Goal: Complete application form: Complete application form

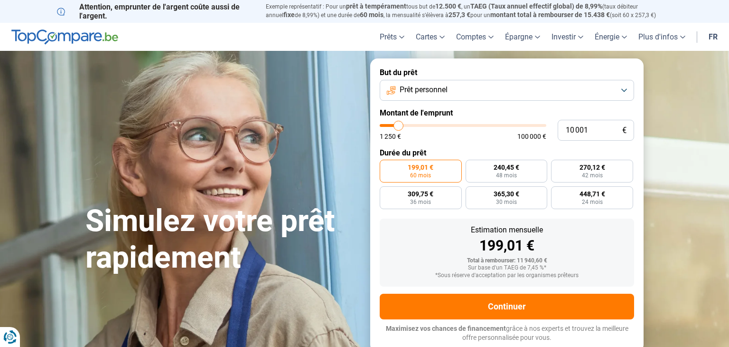
type input "17 000"
type input "17000"
click at [410, 124] on input "range" at bounding box center [463, 125] width 167 height 3
radio input "false"
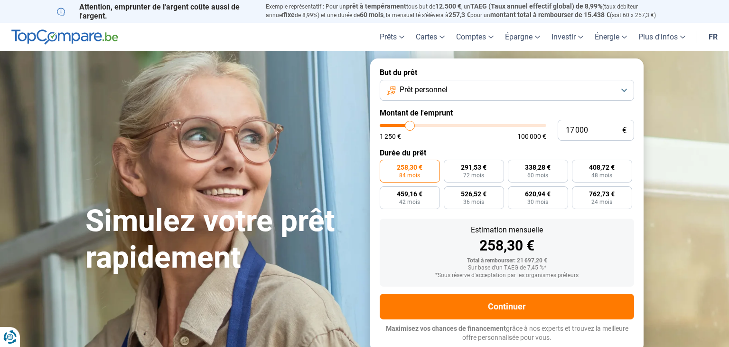
type input "18 250"
type input "18250"
type input "17 750"
type input "17750"
type input "17 250"
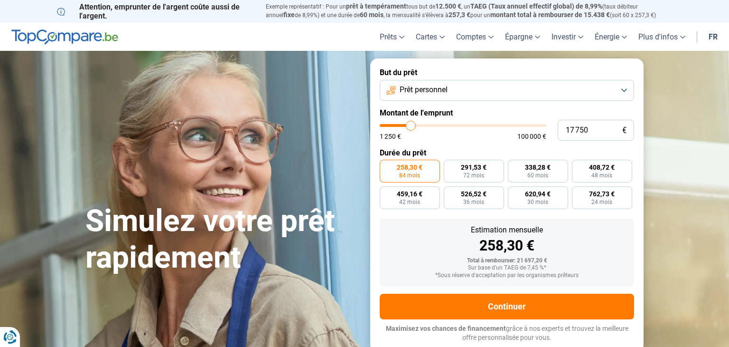
type input "17250"
type input "16 250"
type input "16250"
type input "15 750"
type input "15750"
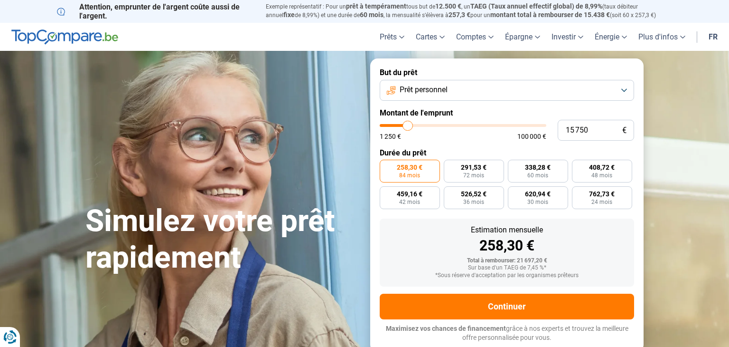
type input "15 500"
type input "15500"
type input "15 000"
type input "15000"
type input "14 500"
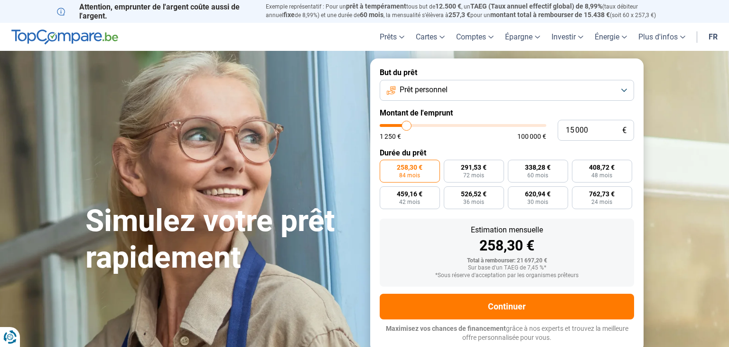
type input "14500"
type input "14 250"
type input "14250"
type input "14 000"
type input "14000"
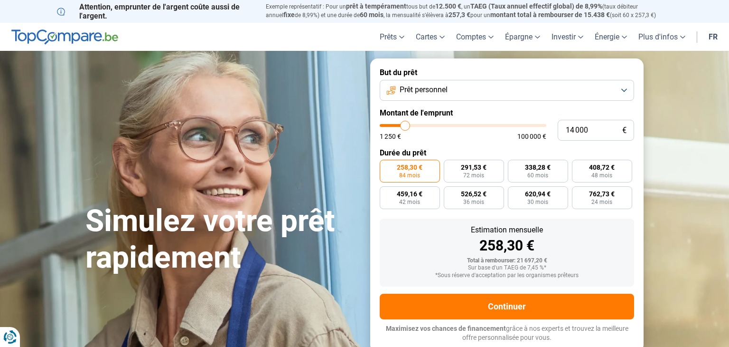
type input "13 750"
type input "13750"
type input "12 500"
type input "12500"
type input "11 500"
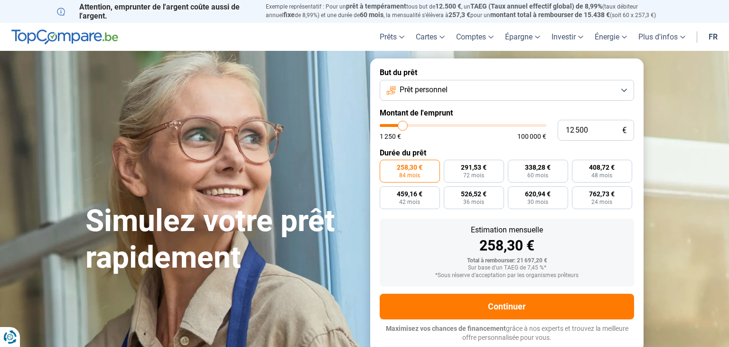
type input "11500"
type input "11 000"
type input "11000"
type input "10 750"
type input "10750"
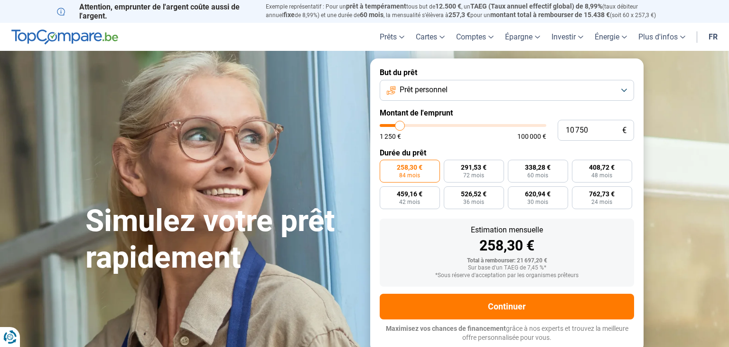
type input "10 500"
type input "10500"
type input "10 250"
type input "10250"
type input "9 750"
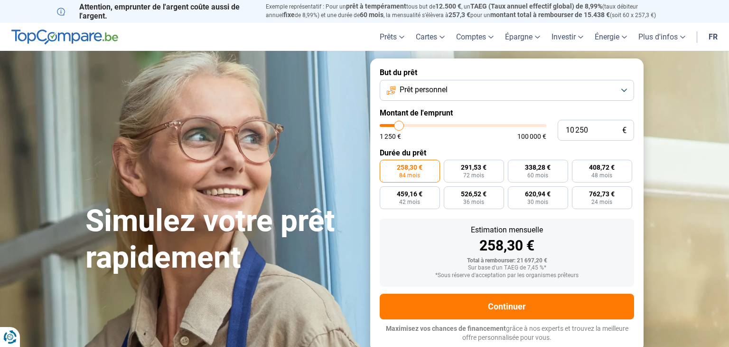
type input "9750"
type input "9 250"
type input "9250"
type input "9 000"
type input "9000"
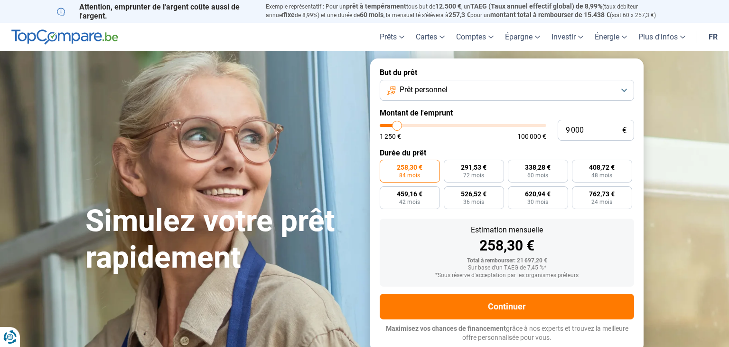
type input "8 500"
type input "8500"
type input "8 250"
type input "8250"
type input "8 000"
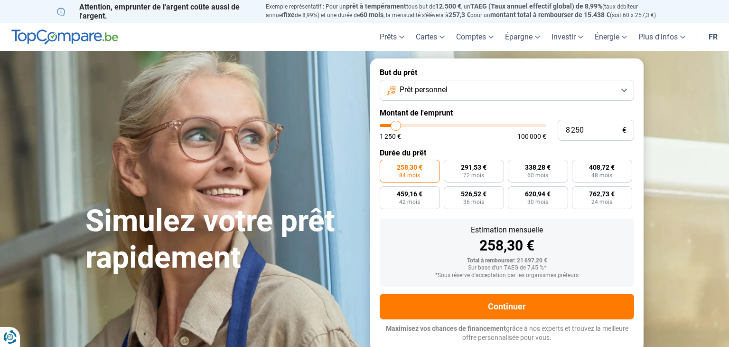
type input "8000"
type input "7 750"
type input "7750"
type input "7 500"
type input "7500"
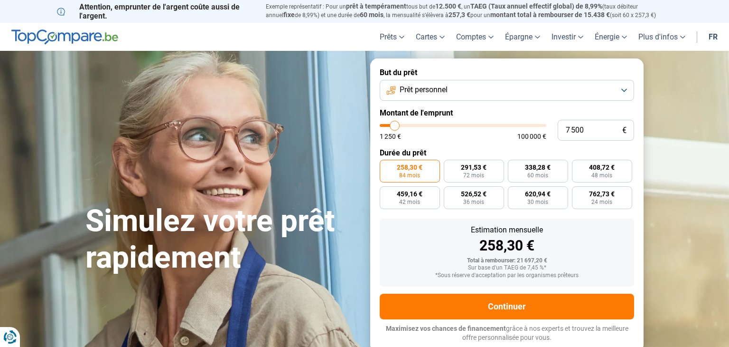
type input "7 250"
type input "7250"
type input "6 750"
type input "6750"
type input "6 500"
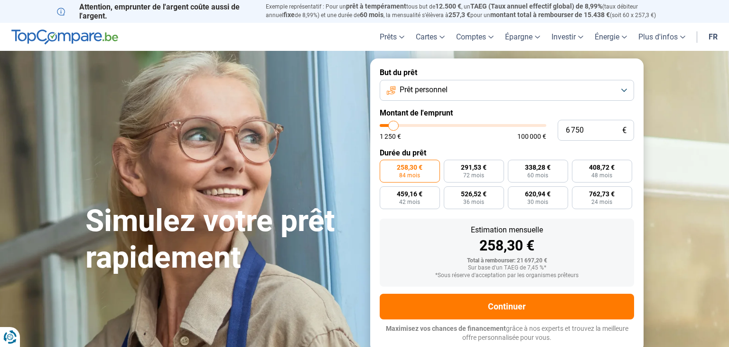
type input "6500"
type input "6 750"
type input "6750"
type input "7 000"
type input "7000"
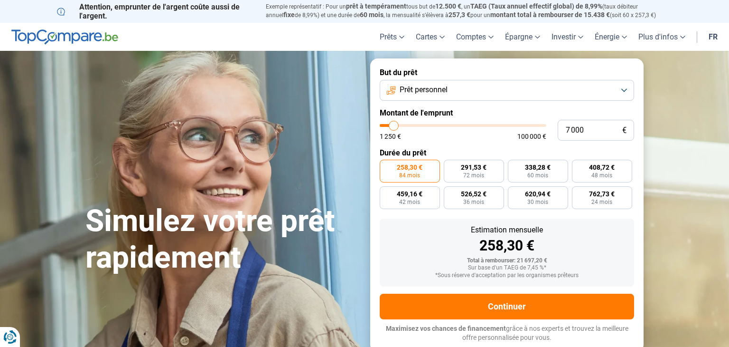
type input "7 250"
drag, startPoint x: 412, startPoint y: 123, endPoint x: 395, endPoint y: 126, distance: 17.9
type input "7250"
click at [395, 126] on input "range" at bounding box center [463, 125] width 167 height 3
radio input "true"
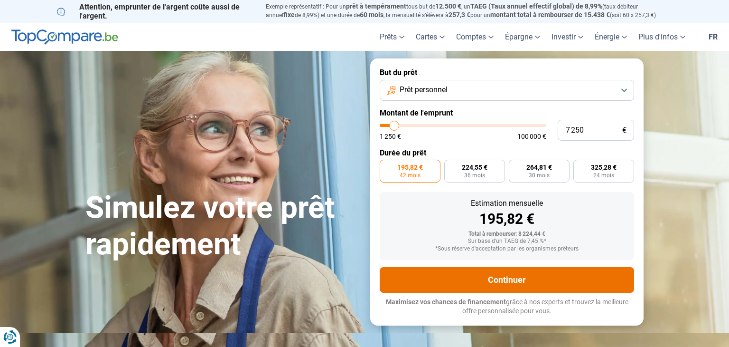
click at [518, 279] on button "Continuer" at bounding box center [507, 280] width 255 height 26
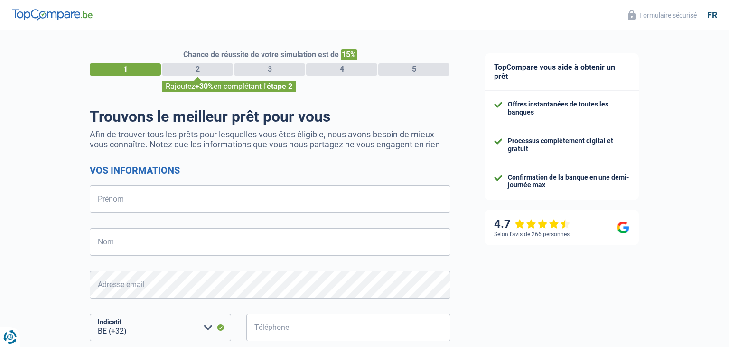
select select "32"
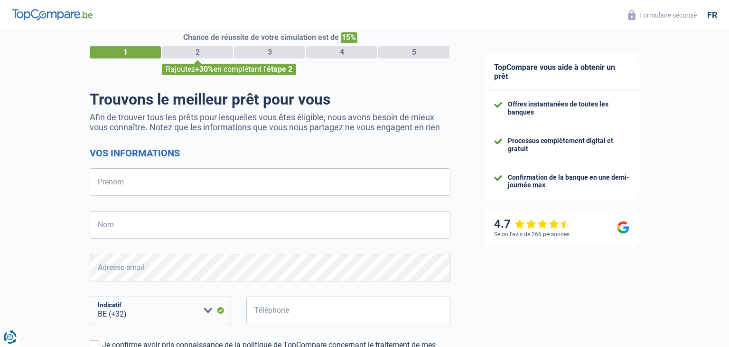
scroll to position [46, 0]
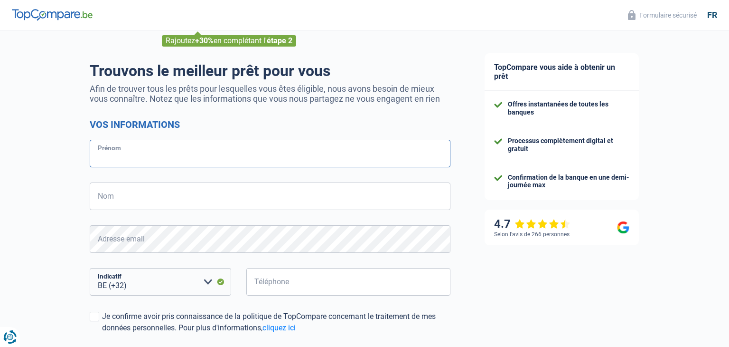
click at [122, 153] on input "Prénom" at bounding box center [270, 154] width 361 height 28
type input "vincent"
click at [129, 203] on input "Nom" at bounding box center [270, 196] width 361 height 28
type input "Maniquet"
click at [276, 282] on input "Téléphone" at bounding box center [348, 282] width 204 height 28
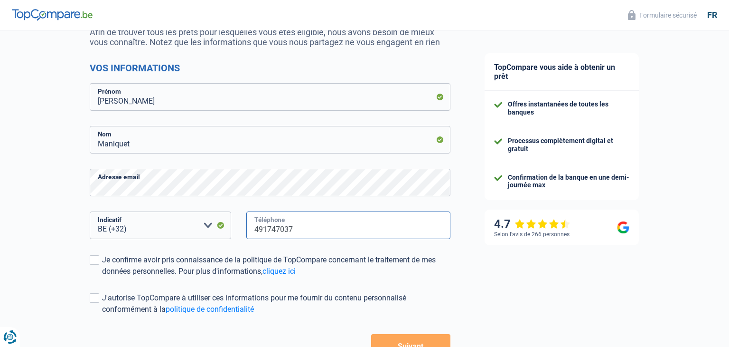
scroll to position [103, 0]
type input "491747037"
click at [92, 259] on span at bounding box center [94, 259] width 9 height 9
click at [102, 276] on input "Je confirme avoir pris connaissance de la politique de TopCompare concernant le…" at bounding box center [102, 276] width 0 height 0
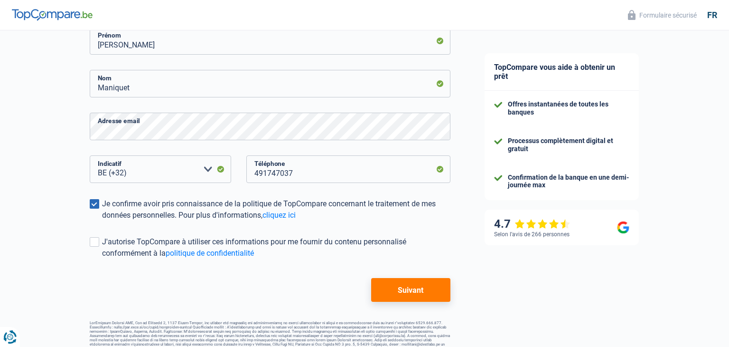
scroll to position [165, 0]
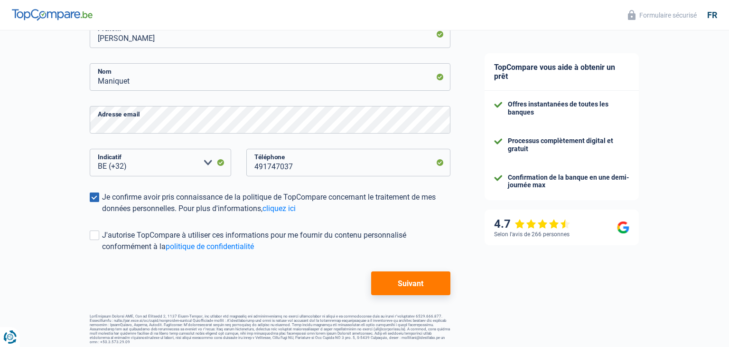
click at [415, 282] on button "Suivant" at bounding box center [410, 283] width 79 height 24
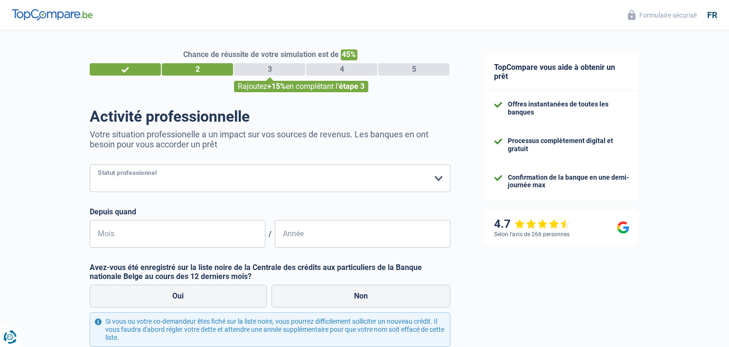
click at [438, 180] on select "Ouvrier Employé privé Employé public Invalide Indépendant Pensionné Chômeur Mut…" at bounding box center [270, 178] width 361 height 28
select select "worker"
click at [90, 164] on select "Ouvrier Employé privé Employé public Invalide Indépendant Pensionné Chômeur Mut…" at bounding box center [270, 178] width 361 height 28
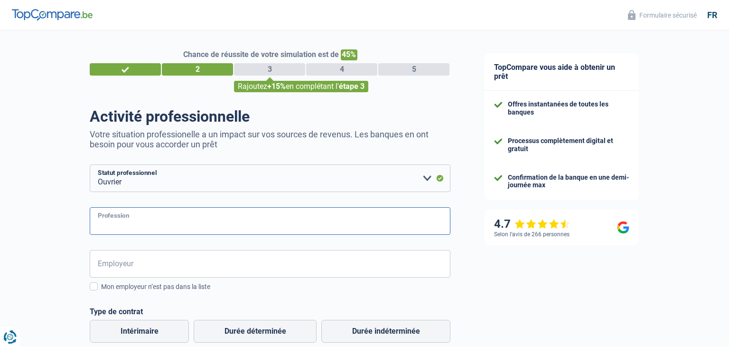
click at [309, 228] on input "Profession" at bounding box center [270, 221] width 361 height 28
type input "operateur cariste"
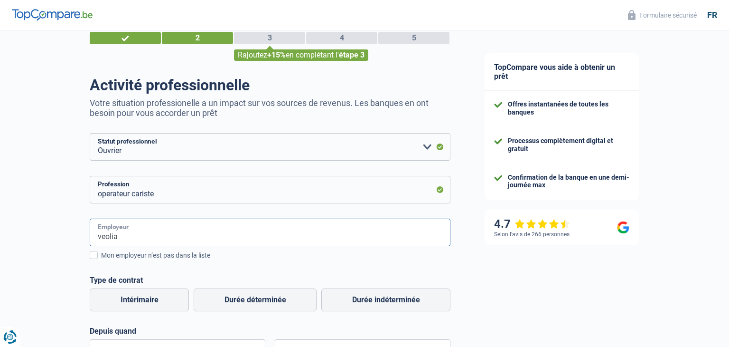
scroll to position [36, 0]
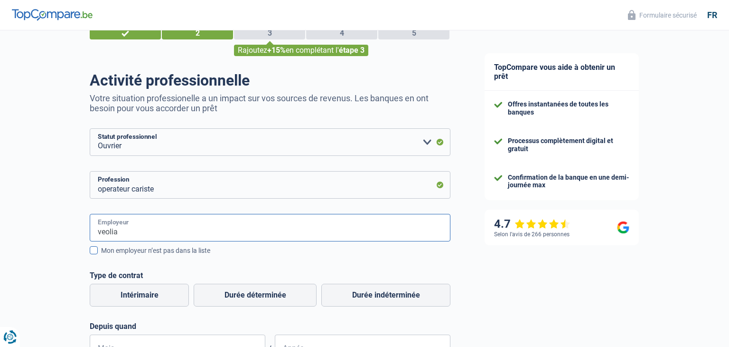
type input "veolia"
click at [96, 252] on span at bounding box center [94, 250] width 8 height 8
click at [101, 255] on input "Mon employeur n’est pas dans la liste" at bounding box center [101, 255] width 0 height 0
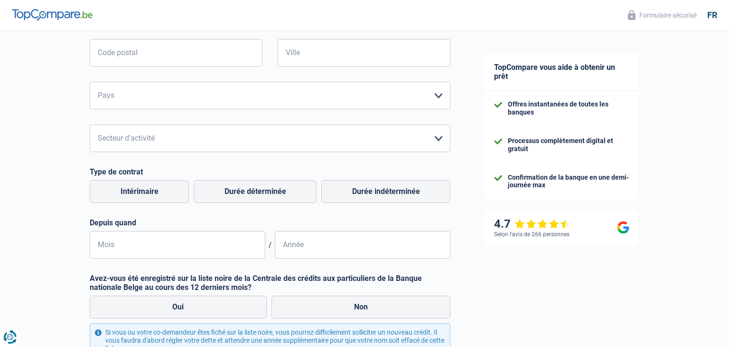
scroll to position [298, 0]
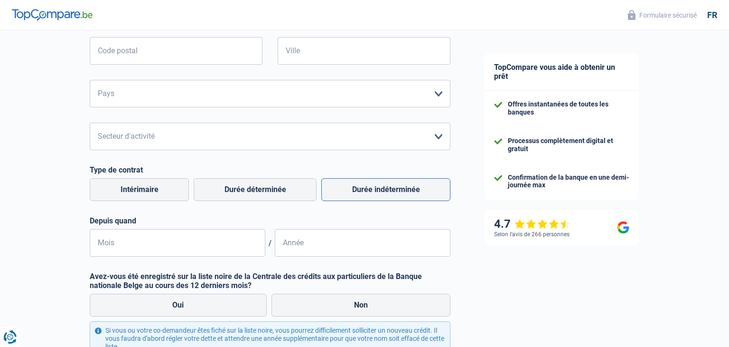
click at [370, 190] on label "Durée indéterminée" at bounding box center [385, 189] width 129 height 23
click at [370, 190] on input "Durée indéterminée" at bounding box center [385, 189] width 129 height 23
radio input "true"
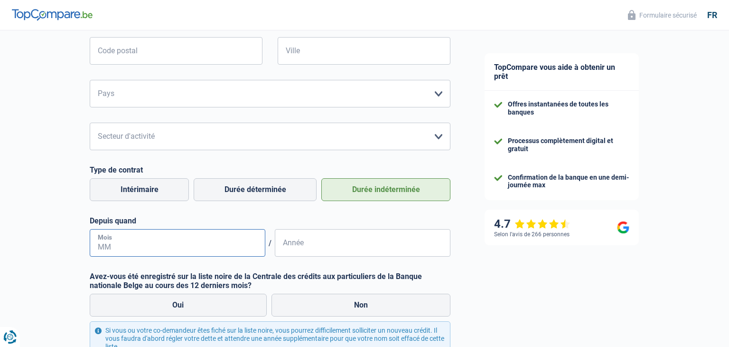
click at [112, 242] on input "Mois" at bounding box center [178, 243] width 176 height 28
type input "12"
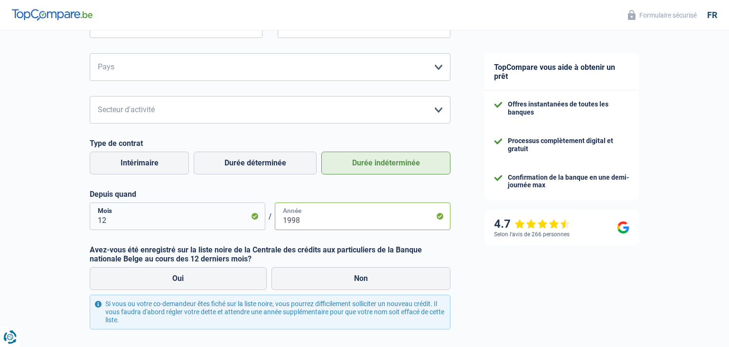
scroll to position [340, 0]
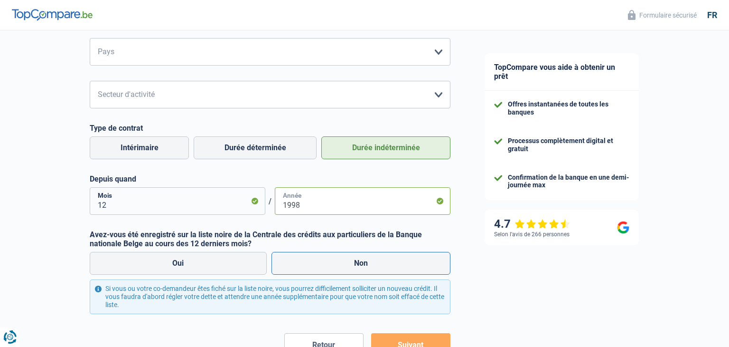
type input "1998"
click at [360, 263] on label "Non" at bounding box center [362, 263] width 180 height 23
click at [360, 263] on input "Non" at bounding box center [362, 263] width 180 height 23
radio input "true"
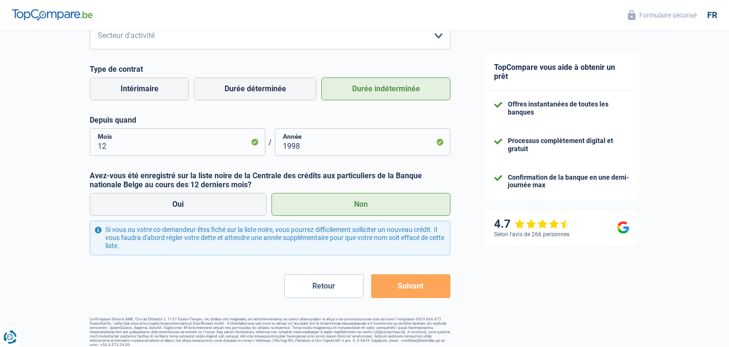
scroll to position [401, 0]
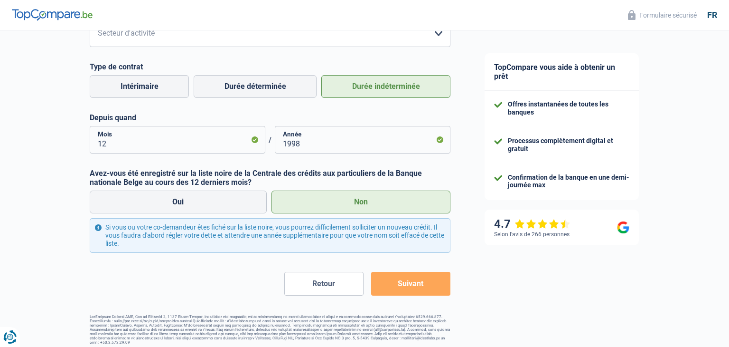
click at [419, 283] on button "Suivant" at bounding box center [410, 284] width 79 height 24
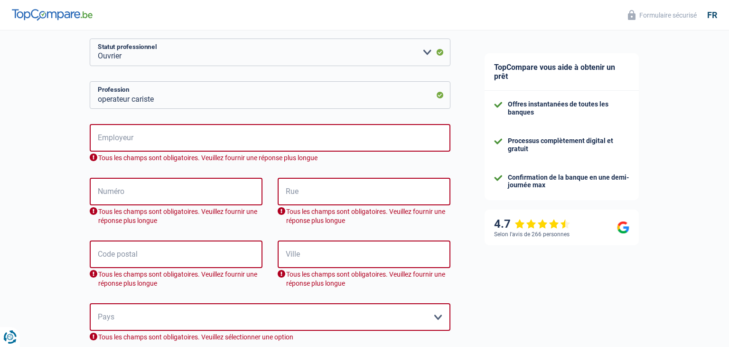
scroll to position [110, 0]
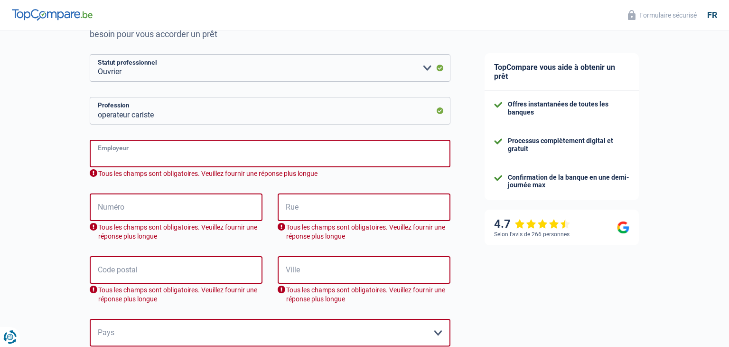
click at [142, 154] on input "Employeur" at bounding box center [270, 154] width 361 height 28
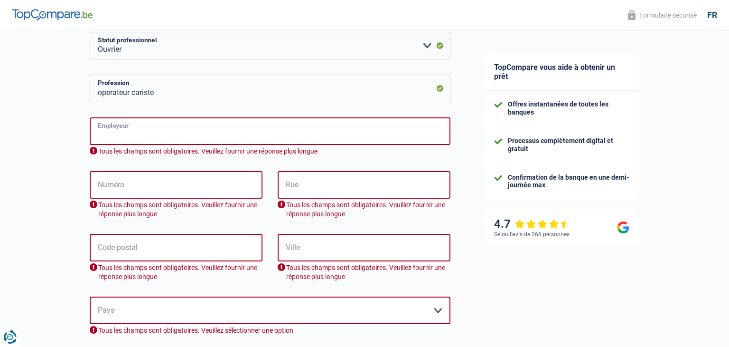
scroll to position [279, 0]
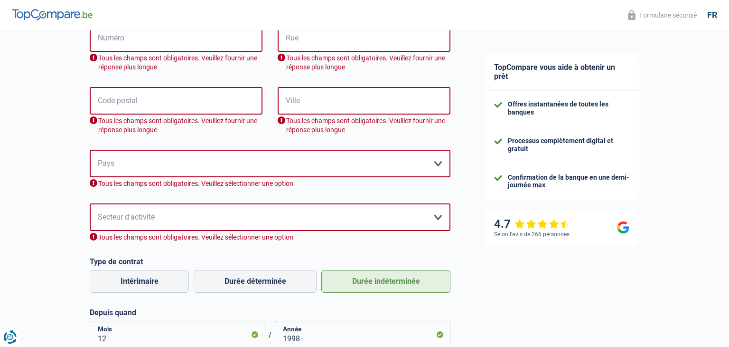
select select "32"
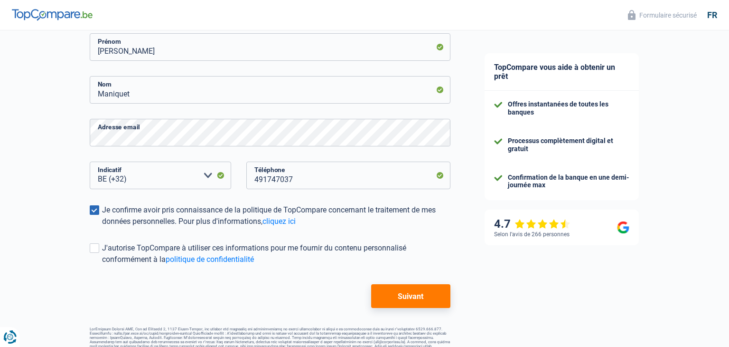
scroll to position [160, 0]
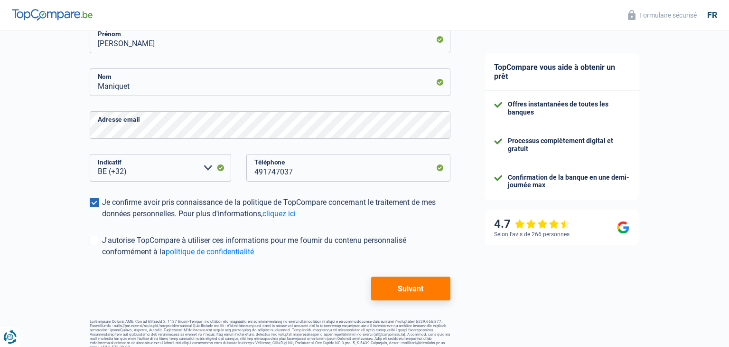
click at [412, 285] on button "Suivant" at bounding box center [410, 288] width 79 height 24
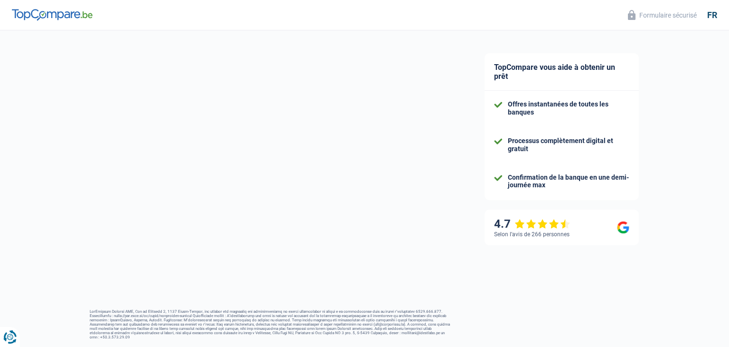
select select "worker"
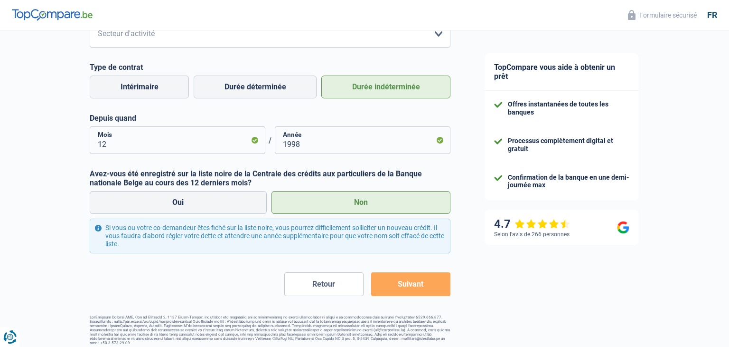
scroll to position [401, 0]
click at [399, 282] on button "Suivant" at bounding box center [410, 284] width 79 height 24
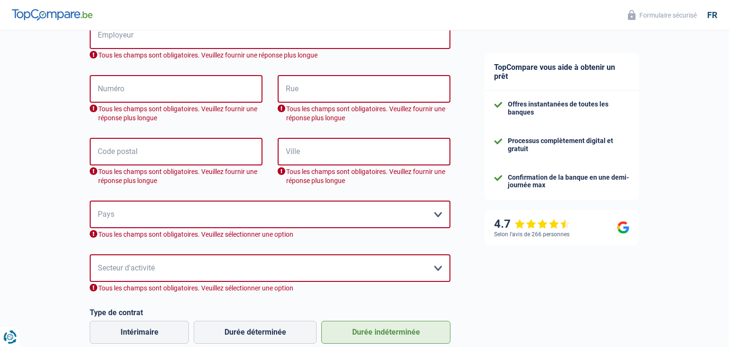
scroll to position [217, 0]
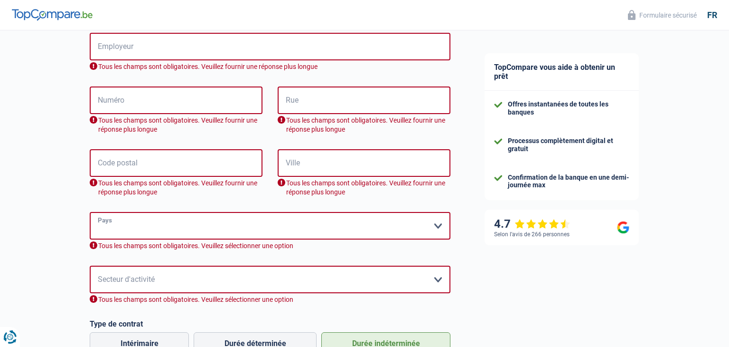
click at [440, 223] on select "Belgique France Allemagne Italie Luxembourg Pays-Bas Espagne Suisse Veuillez sé…" at bounding box center [270, 226] width 361 height 28
select select "BE"
click at [90, 212] on select "Belgique France Allemagne Italie Luxembourg Pays-Bas Espagne Suisse Veuillez sé…" at bounding box center [270, 226] width 361 height 28
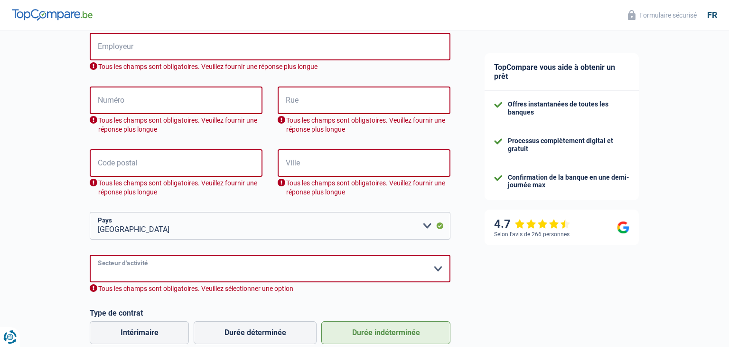
click at [422, 271] on select "Agriculture/Pêche Industrie Horeca Courier/Fitness/Taxi Construction Banques/As…" at bounding box center [270, 269] width 361 height 28
select select "bigCompanies"
click at [90, 255] on select "Agriculture/Pêche Industrie Horeca Courier/Fitness/Taxi Construction Banques/As…" at bounding box center [270, 269] width 361 height 28
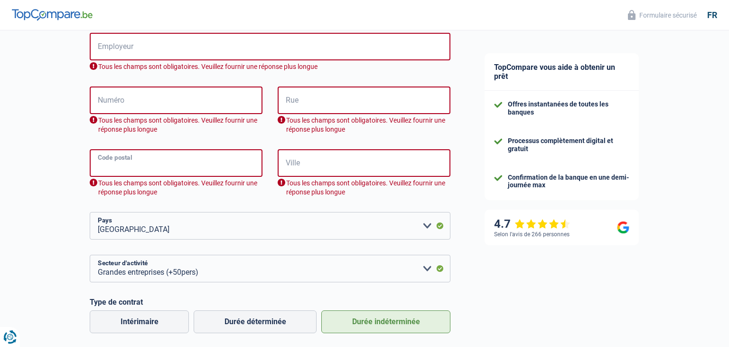
click at [211, 170] on input "Code postal" at bounding box center [176, 163] width 173 height 28
type input "8"
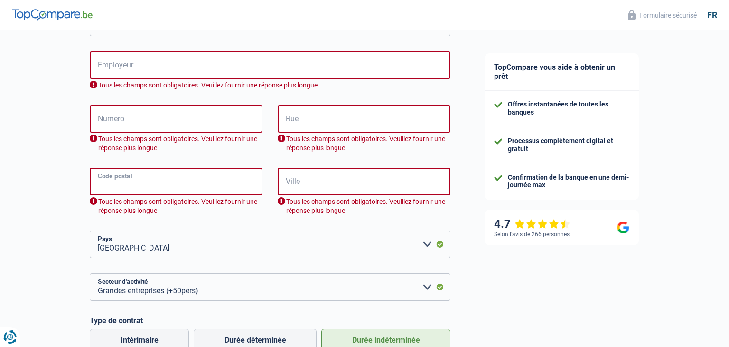
scroll to position [170, 0]
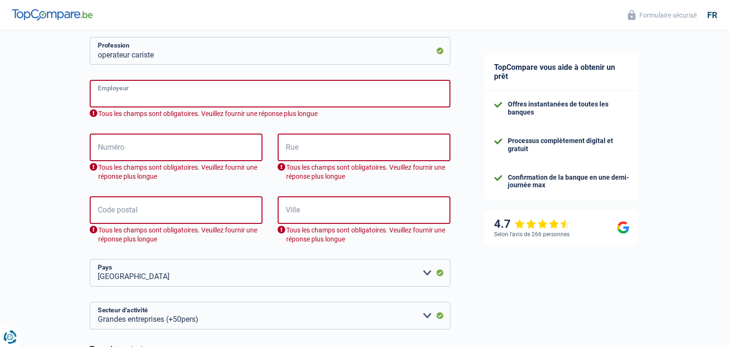
click at [180, 99] on input "Employeur" at bounding box center [270, 94] width 361 height 28
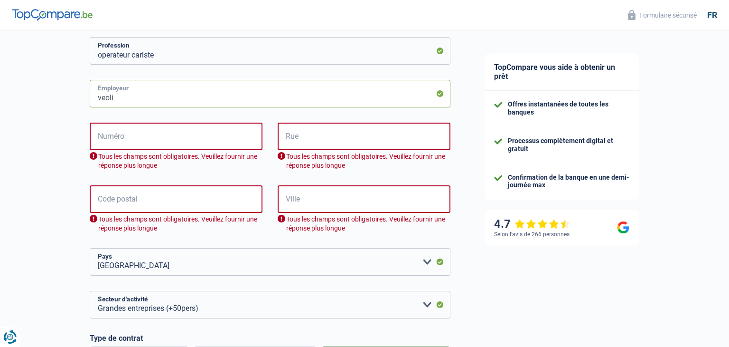
type input "veolia"
